Goal: Check status: Check status

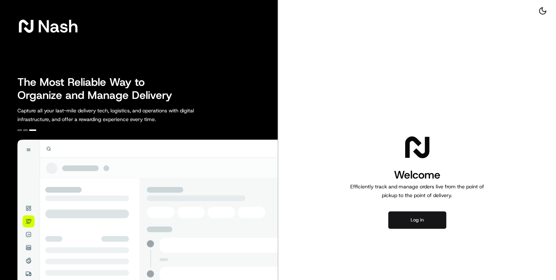
click at [416, 220] on button "Log in" at bounding box center [417, 219] width 58 height 17
